Goal: Navigation & Orientation: Find specific page/section

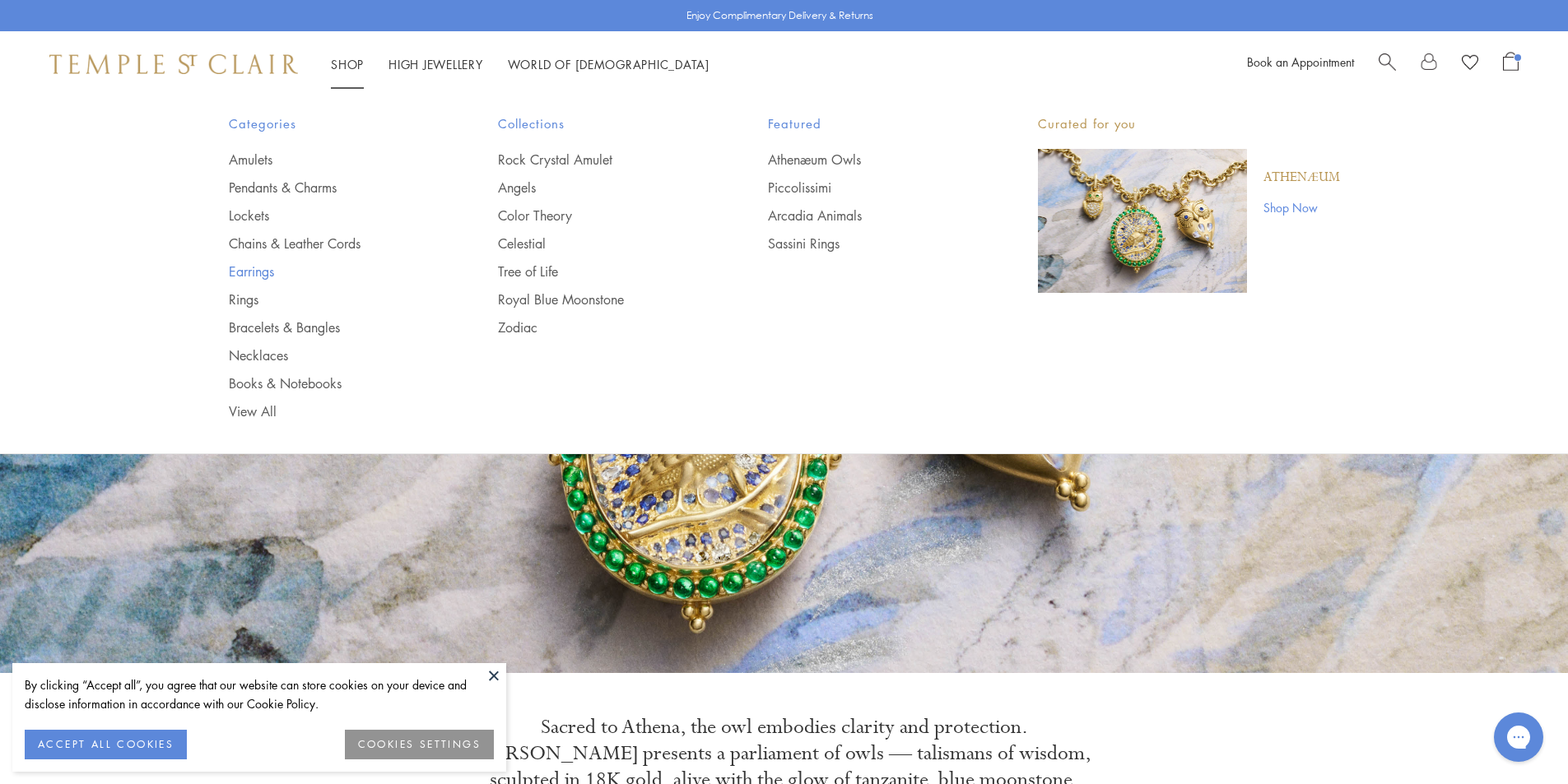
click at [254, 273] on link "Earrings" at bounding box center [331, 271] width 204 height 18
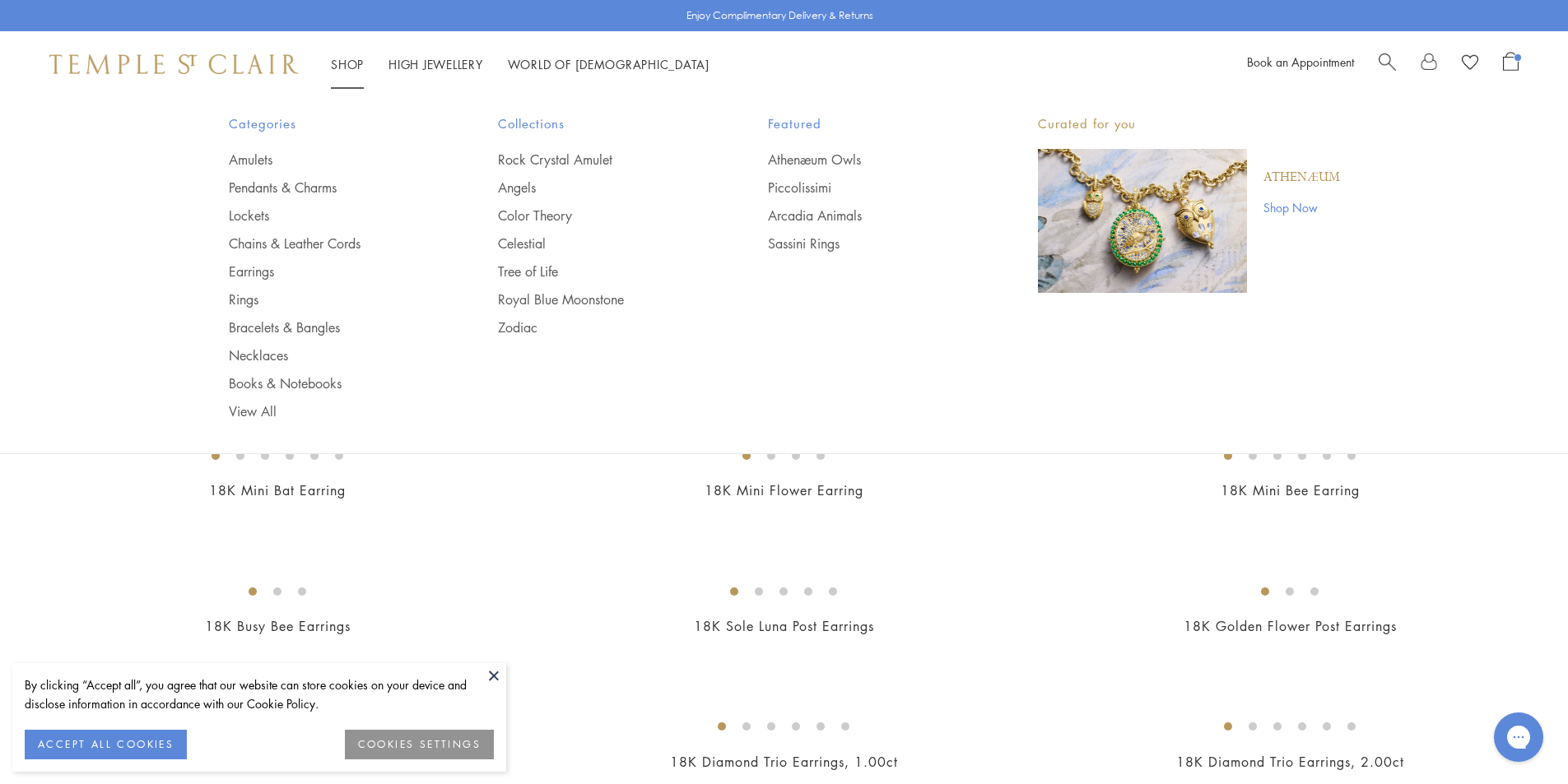
scroll to position [243, 0]
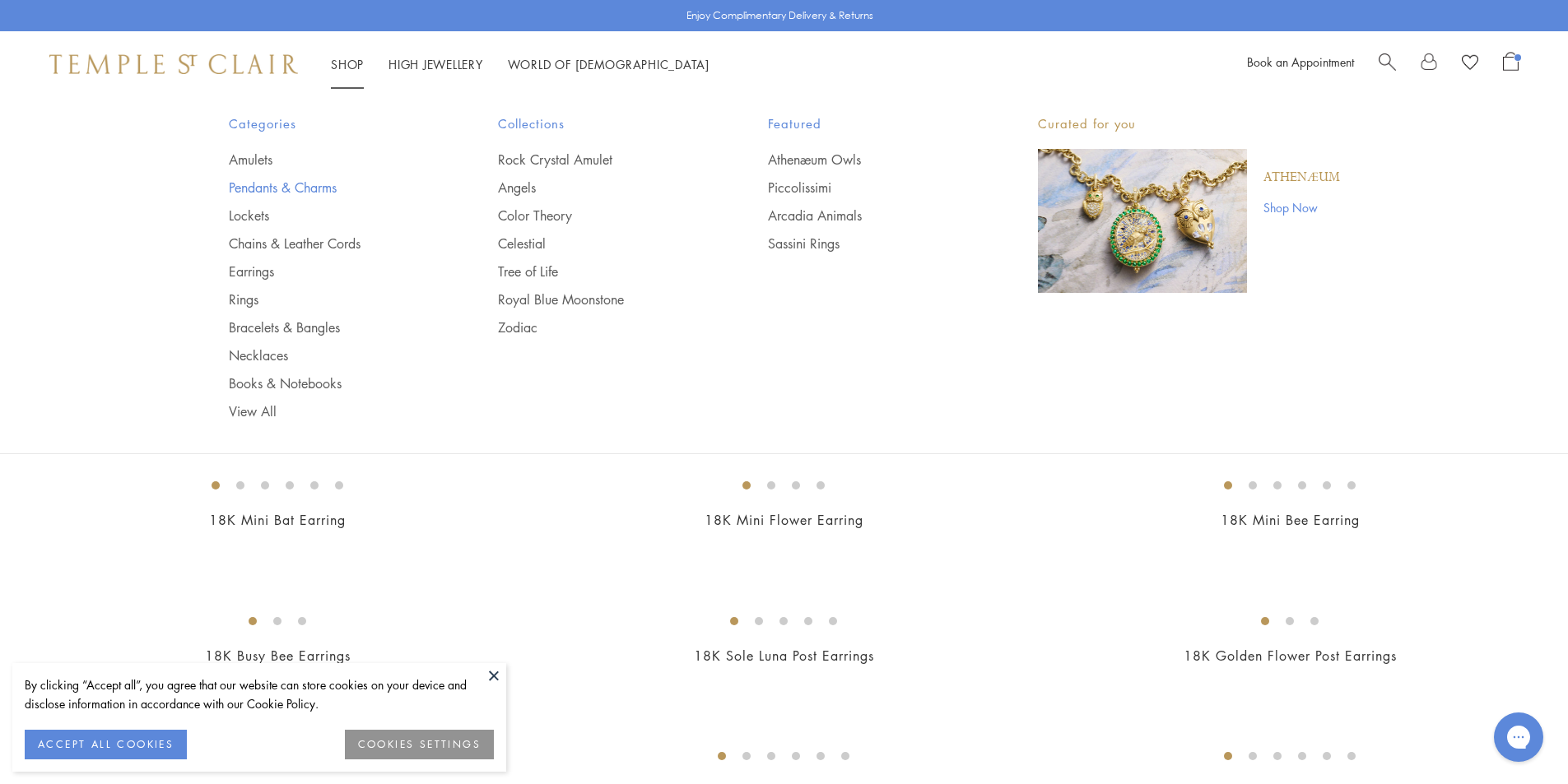
click at [249, 189] on link "Pendants & Charms" at bounding box center [331, 187] width 204 height 18
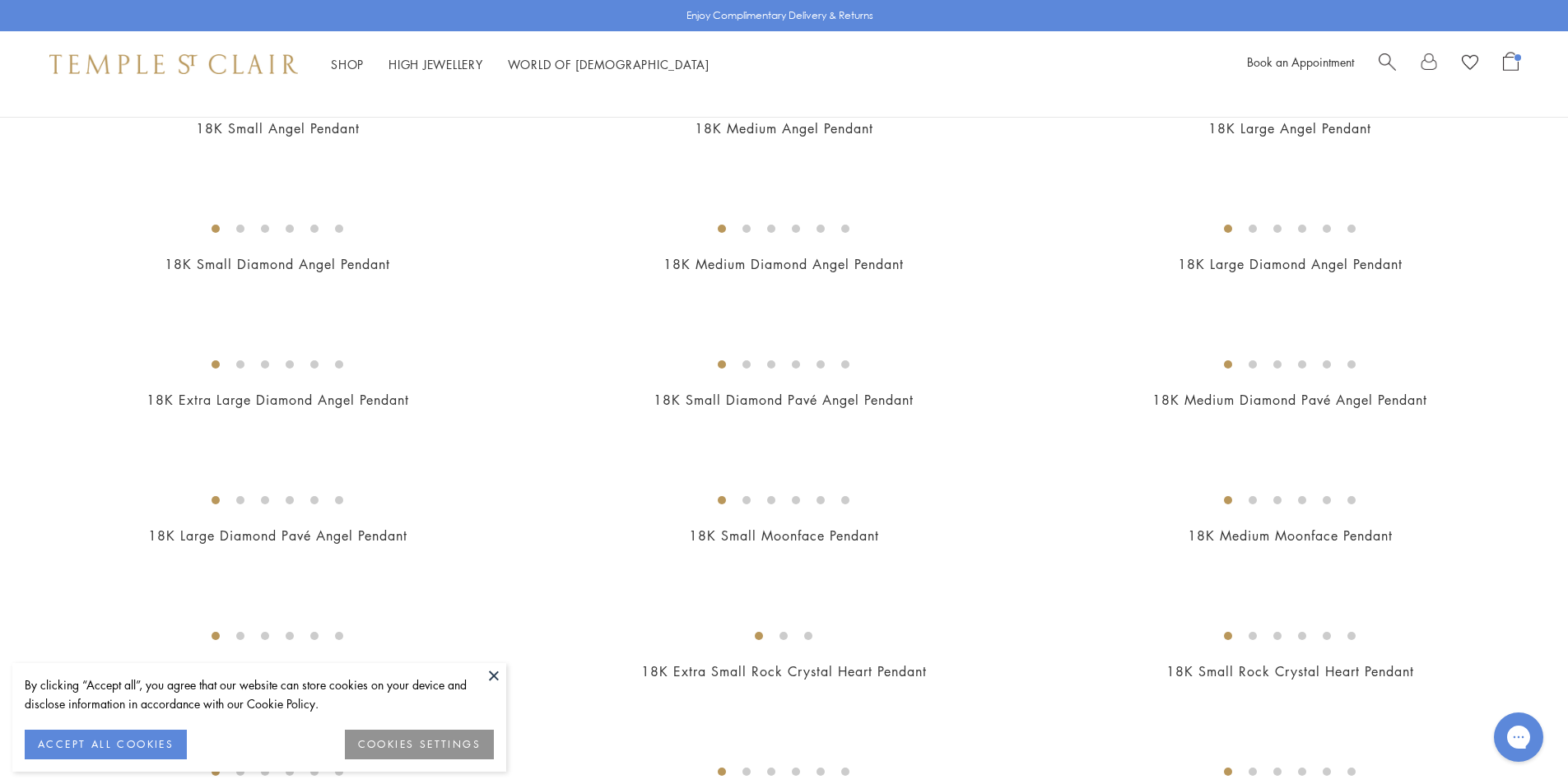
scroll to position [823, 0]
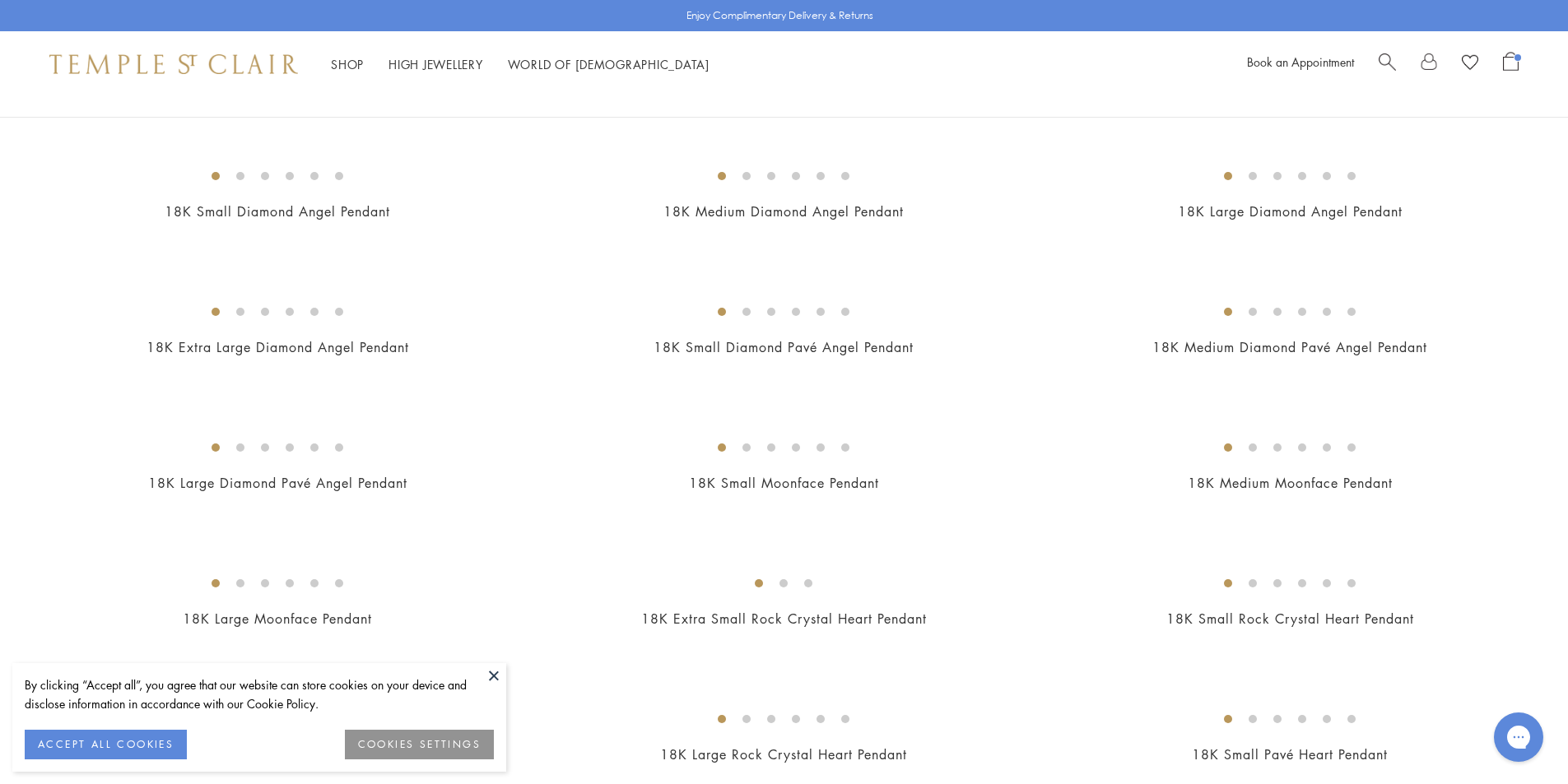
click at [500, 669] on button at bounding box center [494, 675] width 24 height 24
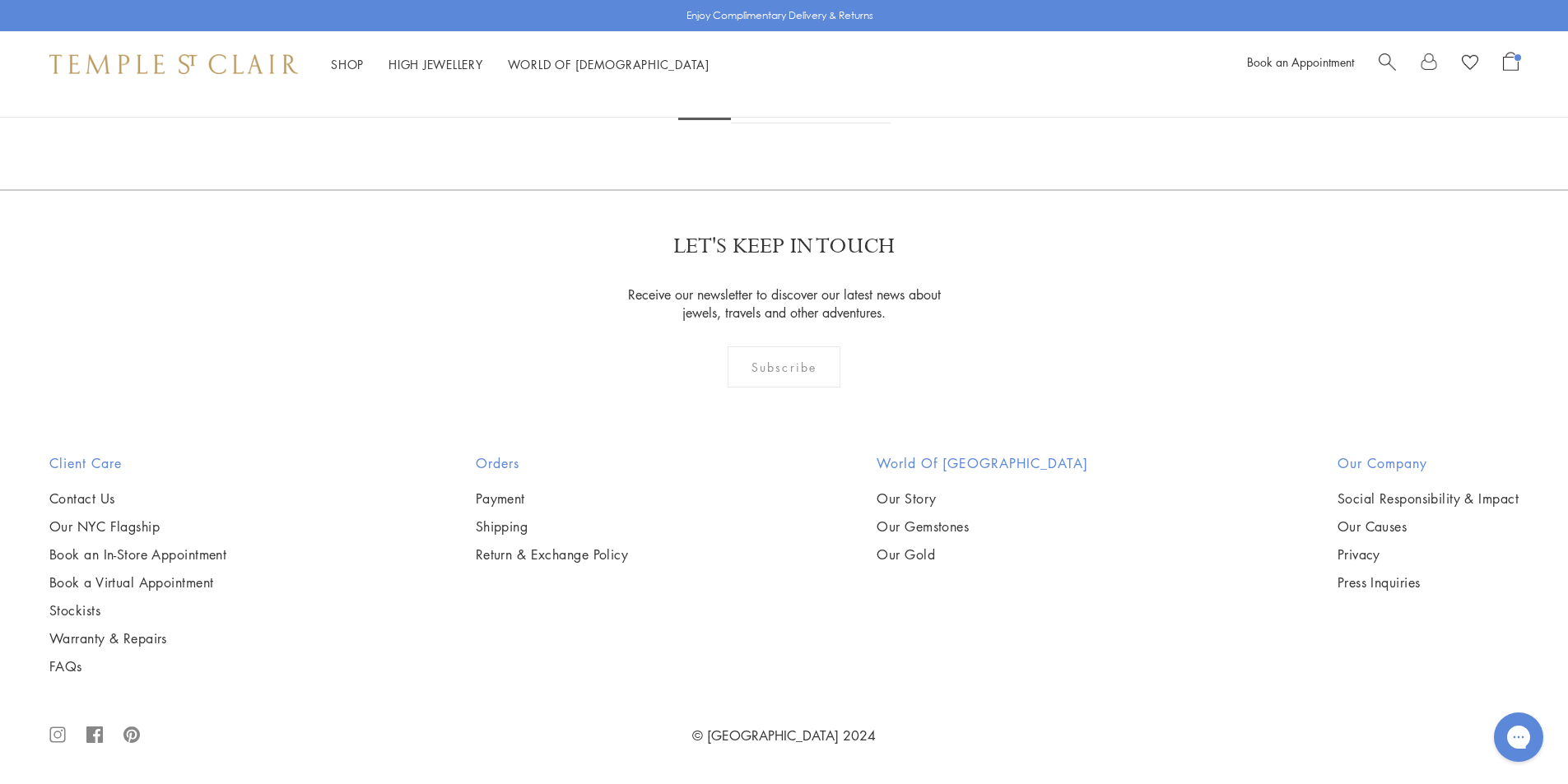
scroll to position [10040, 0]
